Goal: Check status: Check status

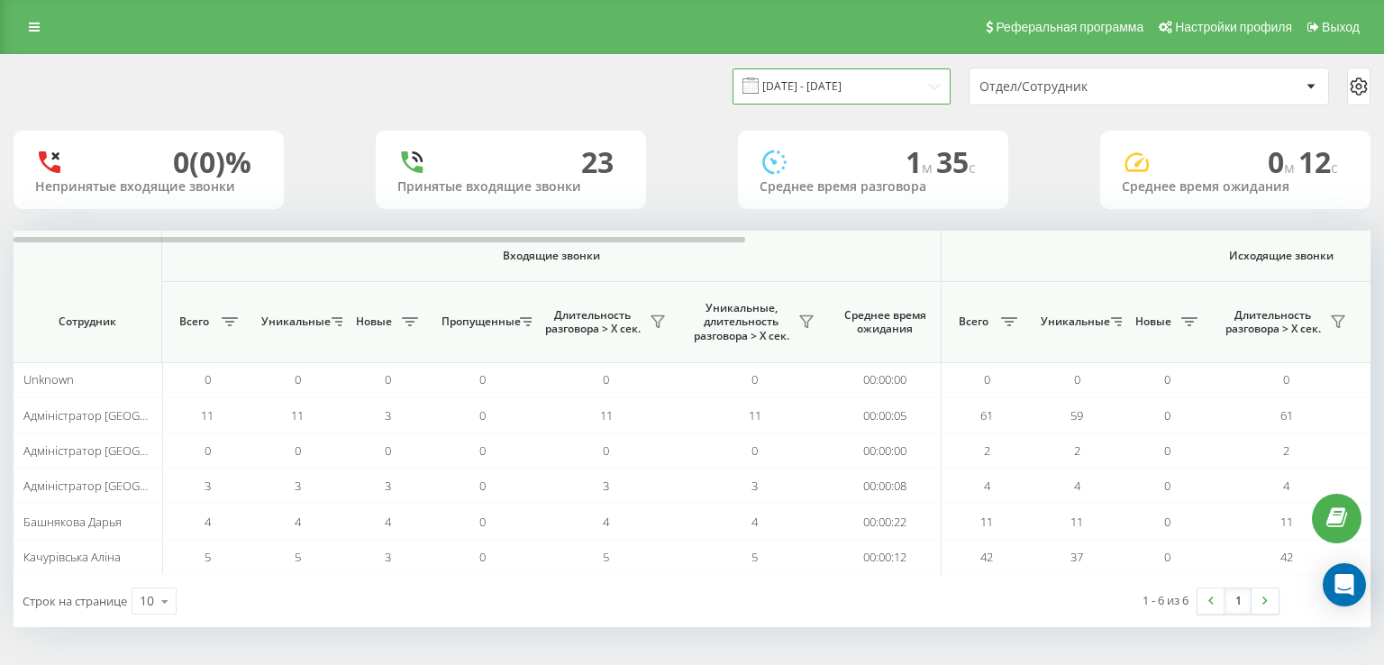
click at [847, 84] on input "[DATE] - [DATE]" at bounding box center [841, 85] width 218 height 35
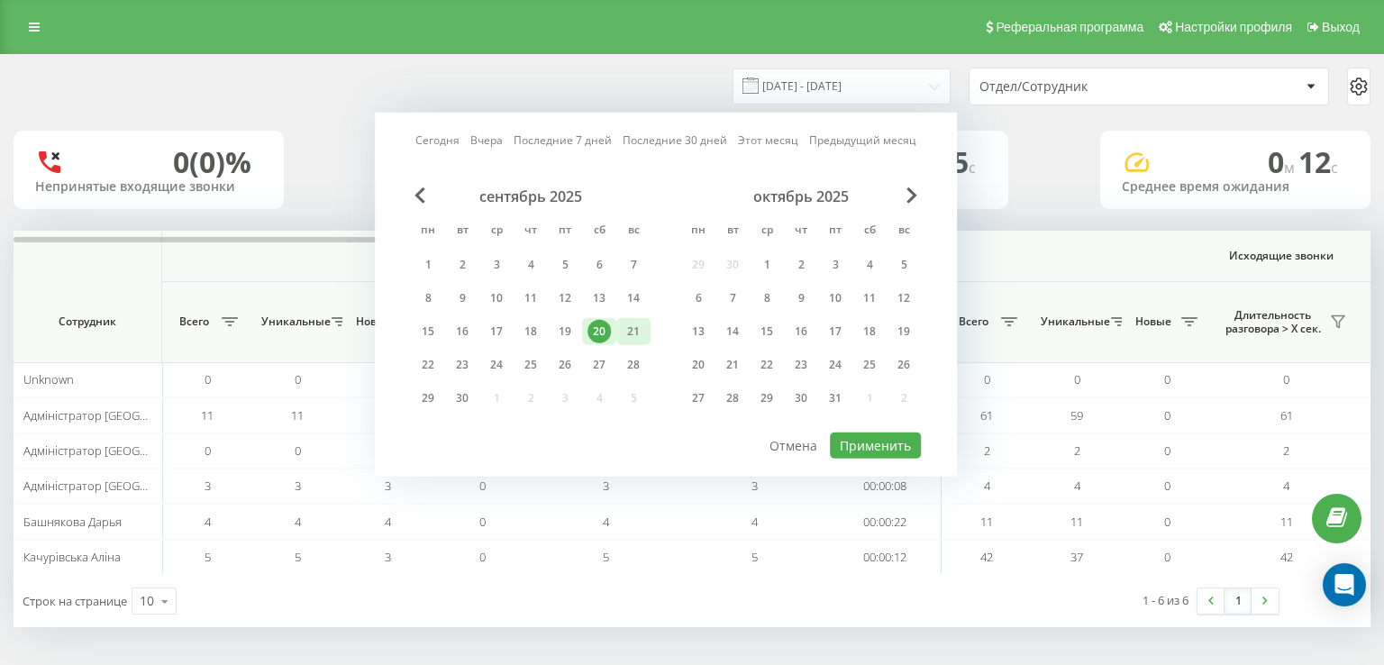
click at [629, 336] on div "21" at bounding box center [633, 331] width 23 height 23
click at [869, 448] on button "Применить" at bounding box center [875, 445] width 91 height 26
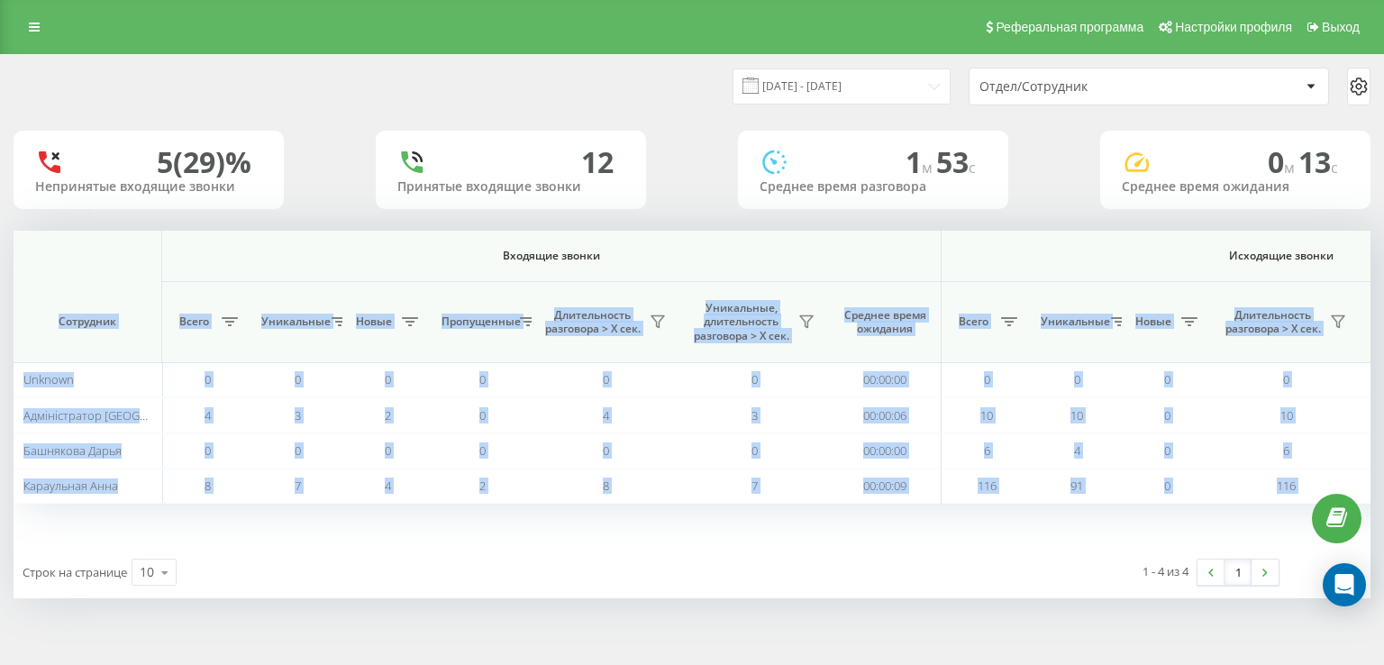
scroll to position [0, 1157]
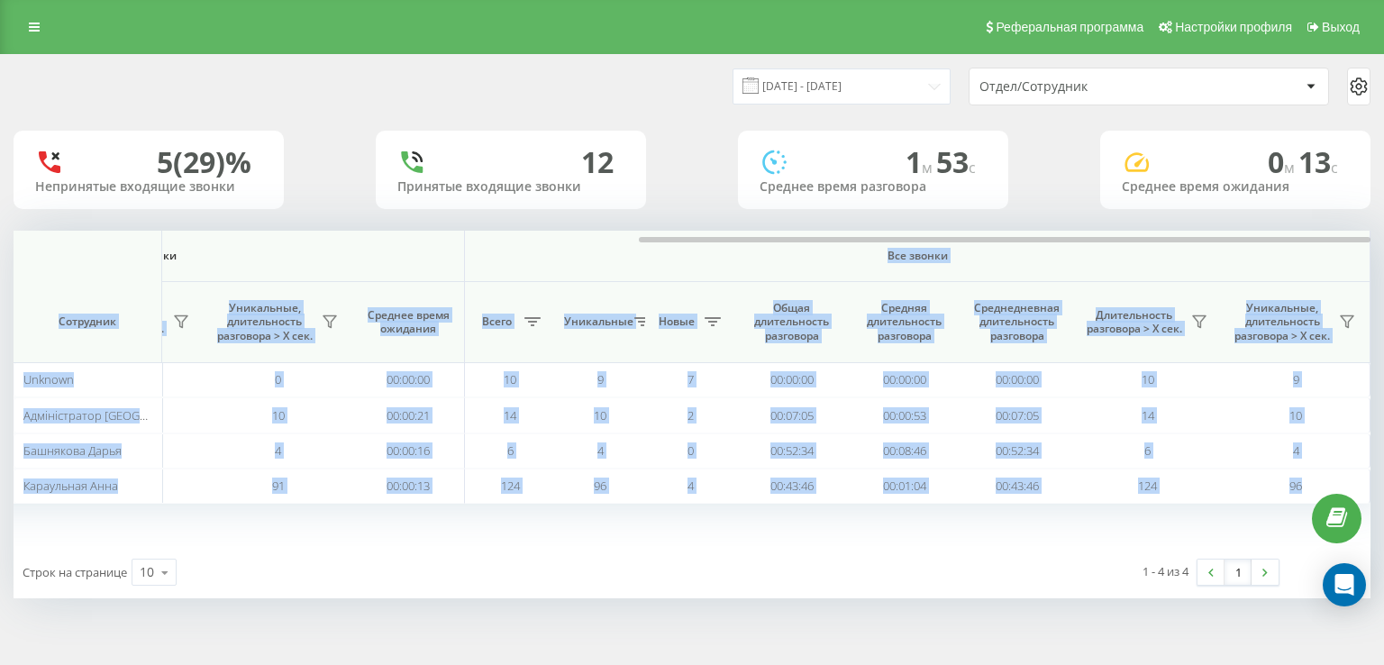
drag, startPoint x: 669, startPoint y: 242, endPoint x: 1041, endPoint y: 289, distance: 375.0
click at [930, 276] on div "Входящие звонки Исходящие звонки Все звонки Сотрудник Всего Уникальные Новые Пр…" at bounding box center [692, 388] width 1357 height 315
click at [1033, 256] on span "Все звонки" at bounding box center [917, 256] width 798 height 14
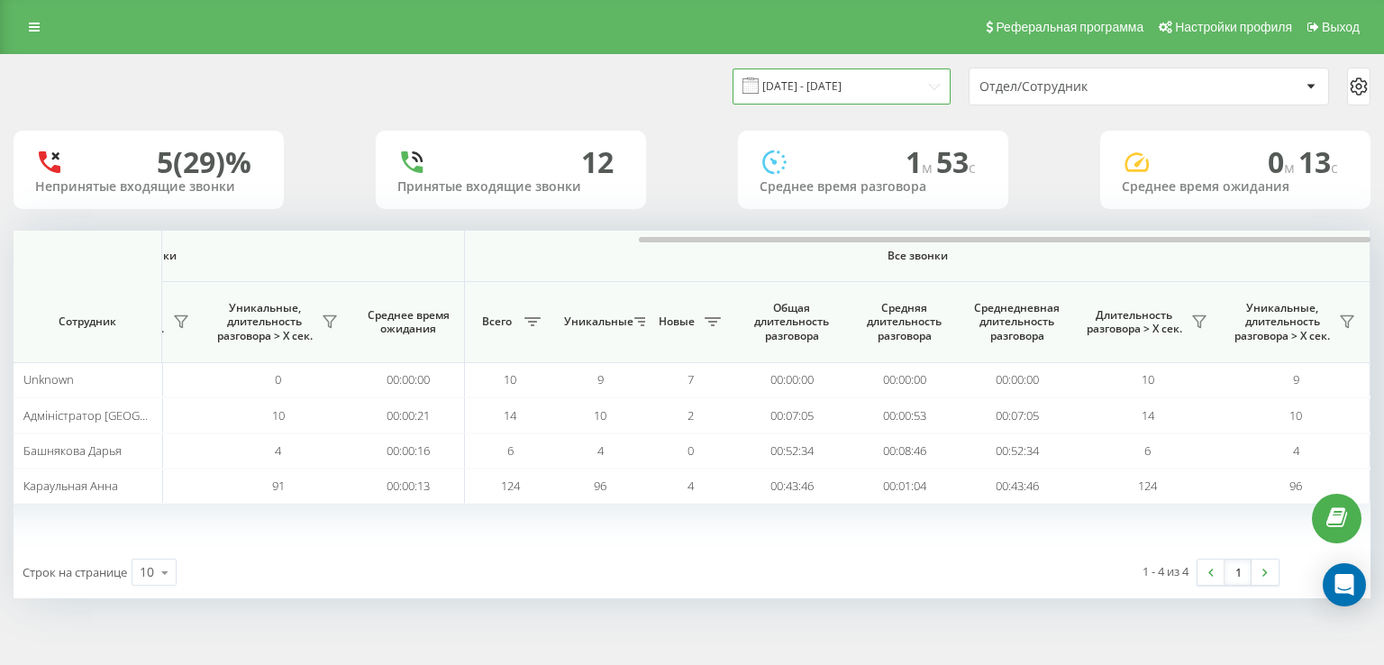
click at [866, 77] on input "[DATE] - [DATE]" at bounding box center [841, 85] width 218 height 35
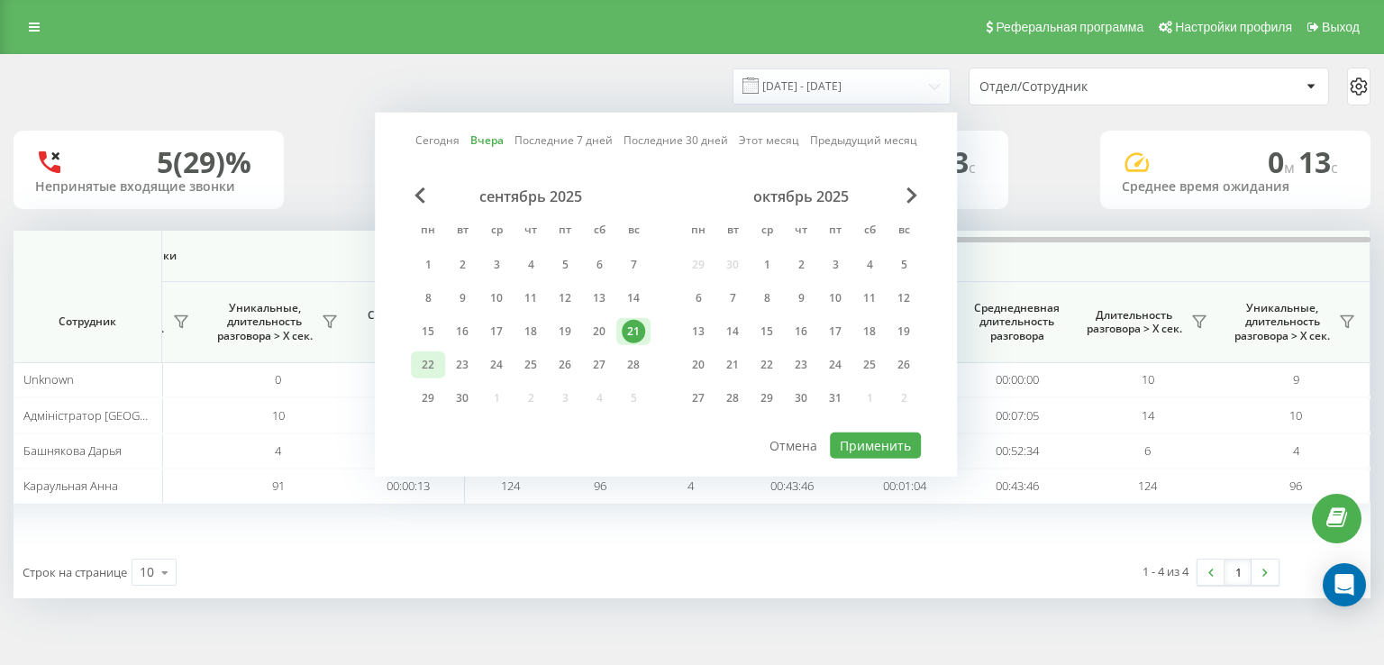
click at [440, 358] on div "22" at bounding box center [428, 364] width 34 height 27
click at [893, 449] on button "Применить" at bounding box center [875, 445] width 91 height 26
type input "[DATE] - [DATE]"
